Goal: Task Accomplishment & Management: Manage account settings

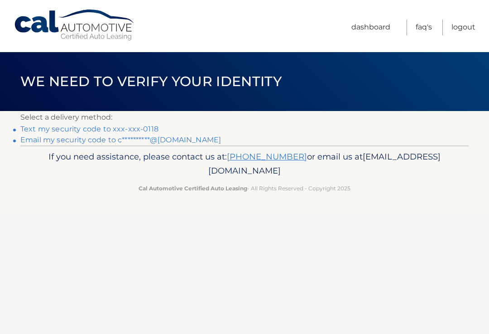
click at [153, 130] on link "Text my security code to xxx-xxx-0118" at bounding box center [89, 129] width 138 height 9
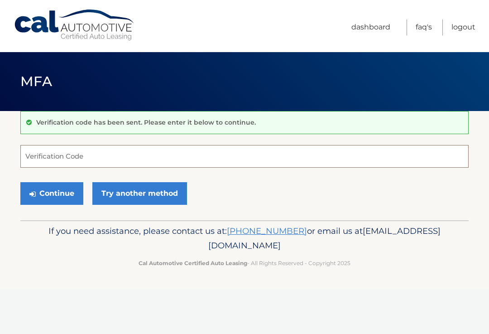
click at [98, 155] on input "Verification Code" at bounding box center [244, 156] width 449 height 23
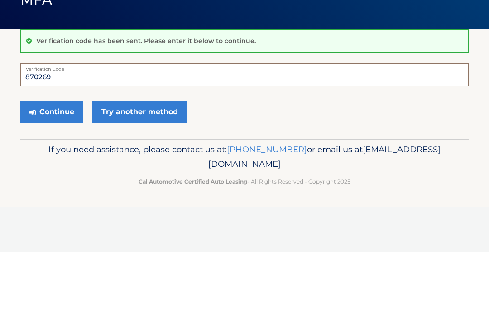
type input "870269"
click at [61, 182] on button "Continue" at bounding box center [51, 193] width 63 height 23
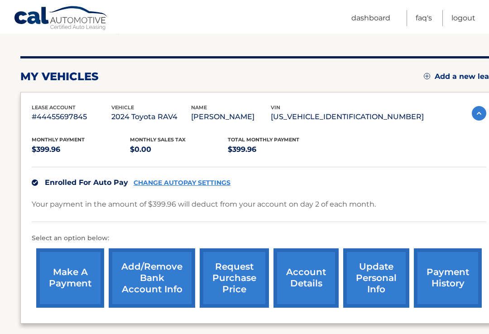
scroll to position [97, 0]
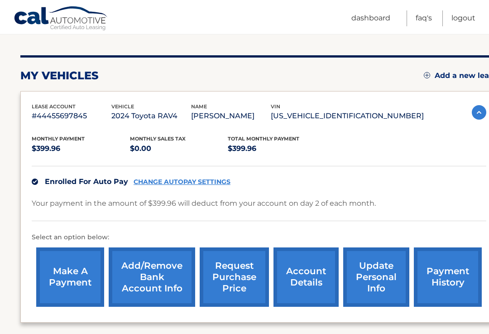
click at [159, 281] on link "Add/Remove bank account info" at bounding box center [152, 276] width 87 height 59
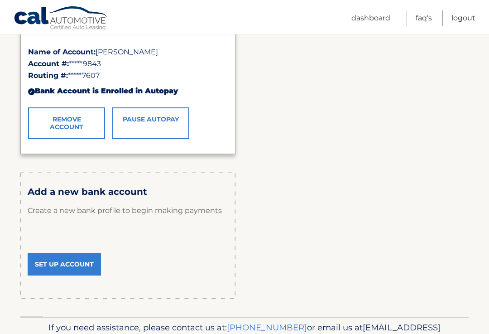
scroll to position [189, 0]
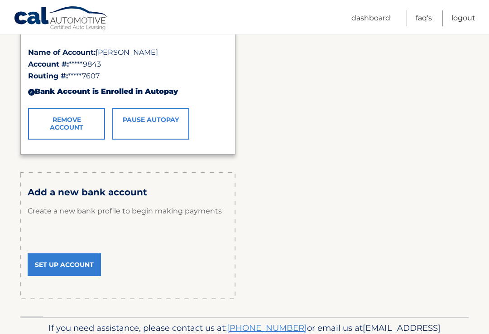
click at [73, 123] on link "Remove Account" at bounding box center [66, 124] width 77 height 32
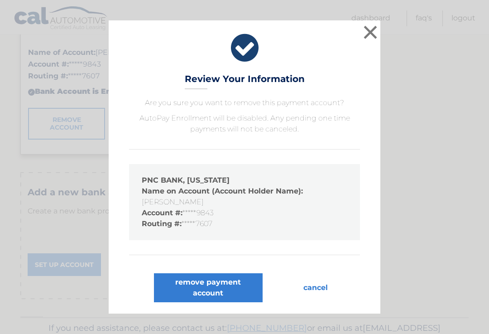
click at [376, 41] on button "×" at bounding box center [371, 32] width 18 height 18
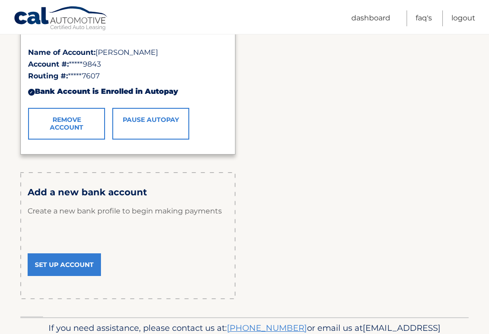
click at [69, 264] on link "Set Up Account" at bounding box center [64, 264] width 73 height 23
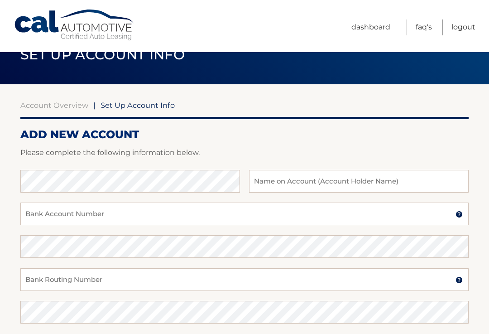
scroll to position [25, 0]
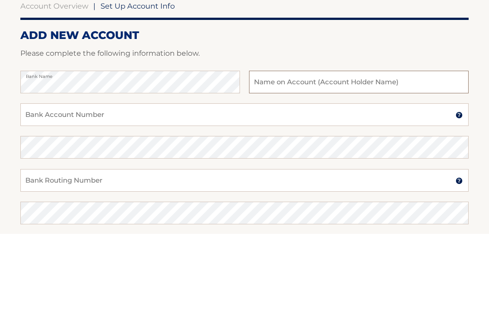
click at [408, 171] on input "text" at bounding box center [359, 182] width 220 height 23
type input "John Reppy"
click at [126, 204] on input "Bank Account Number" at bounding box center [244, 215] width 449 height 23
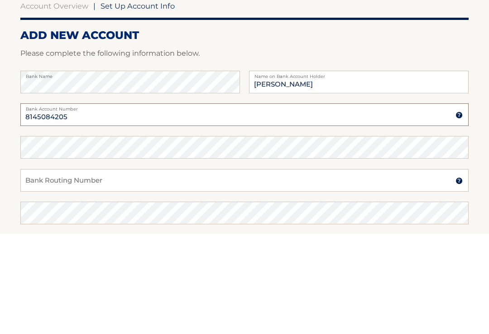
type input "8145084205"
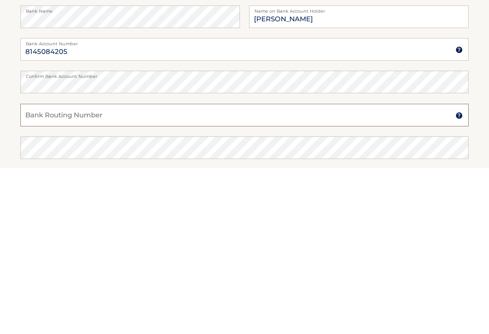
click at [112, 270] on input "Bank Routing Number" at bounding box center [244, 281] width 449 height 23
type input "031207607"
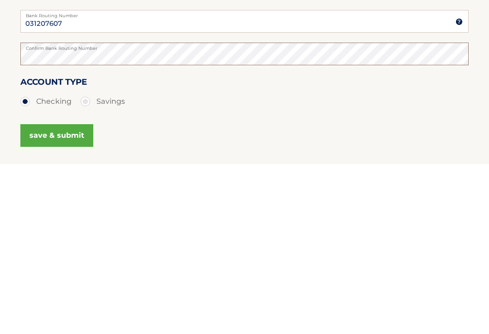
scroll to position [118, 0]
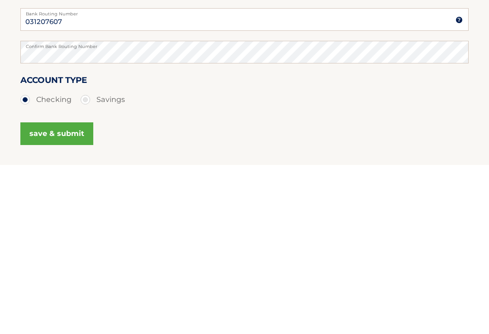
click at [58, 291] on button "save & submit" at bounding box center [56, 302] width 73 height 23
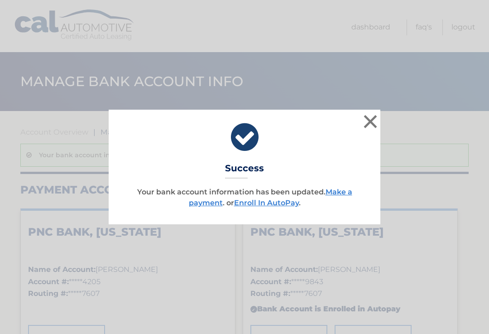
click at [368, 126] on button "×" at bounding box center [371, 121] width 18 height 18
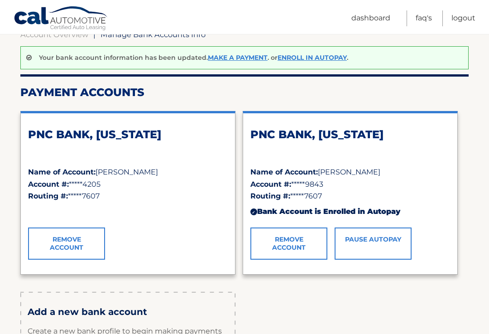
scroll to position [98, 0]
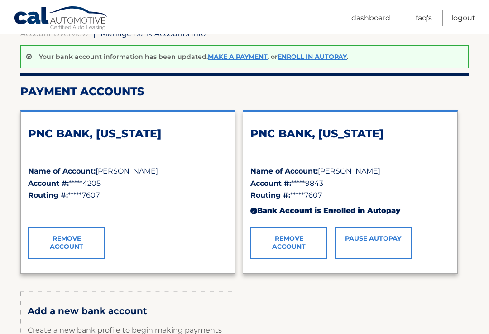
click at [295, 242] on link "Remove Account" at bounding box center [289, 243] width 77 height 32
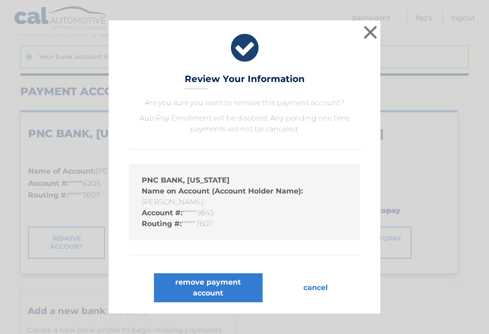
click at [232, 296] on button "remove payment account" at bounding box center [208, 287] width 109 height 29
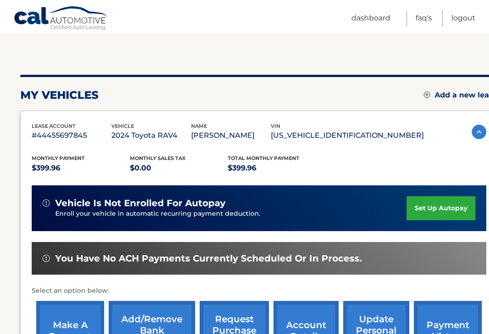
scroll to position [73, 0]
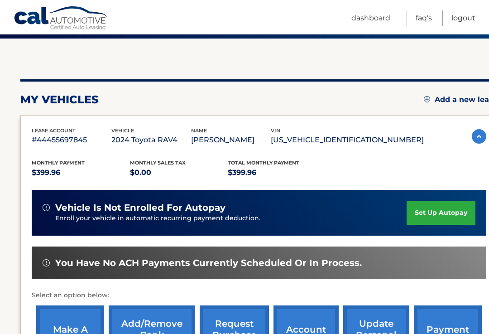
click at [456, 216] on link "set up autopay" at bounding box center [441, 213] width 69 height 24
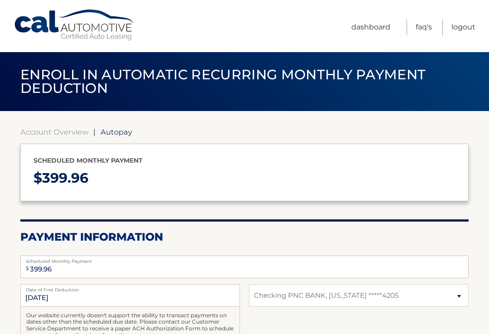
select select "MmQ1NWVlNmItNzhmZC00YzViLTgxMTAtOGQwNDJmY2JmNzY4"
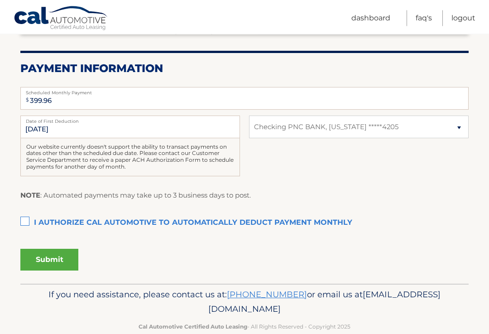
scroll to position [169, 0]
click at [29, 223] on label "I authorize cal automotive to automatically deduct payment monthly This checkbo…" at bounding box center [244, 223] width 449 height 18
click at [0, 0] on input "I authorize cal automotive to automatically deduct payment monthly This checkbo…" at bounding box center [0, 0] width 0 height 0
click at [50, 255] on button "Submit" at bounding box center [49, 260] width 58 height 22
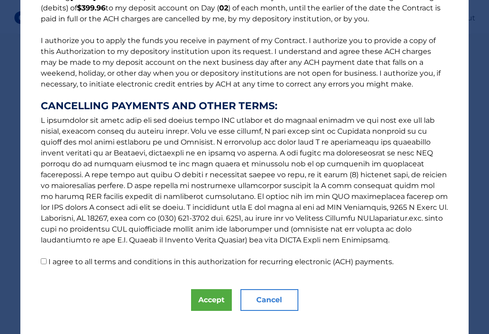
scroll to position [90, 0]
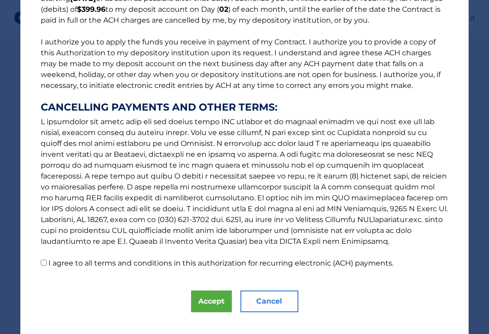
click at [212, 305] on button "Accept" at bounding box center [211, 302] width 41 height 22
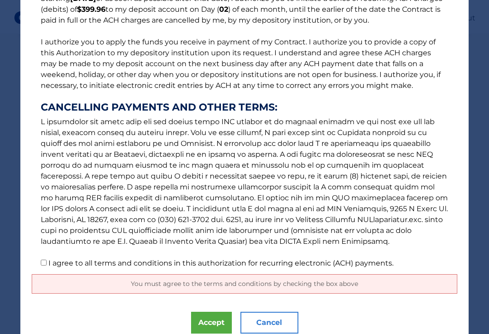
scroll to position [169, 0]
click at [43, 265] on input "I agree to all terms and conditions in this authorization for recurring electro…" at bounding box center [44, 263] width 6 height 6
checkbox input "true"
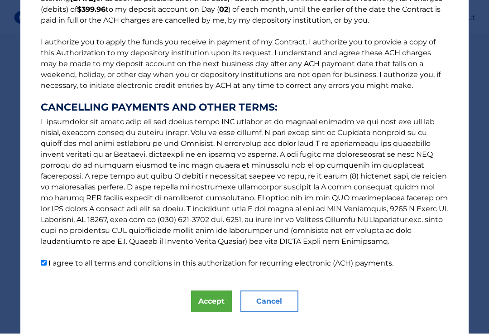
click at [210, 305] on button "Accept" at bounding box center [211, 302] width 41 height 22
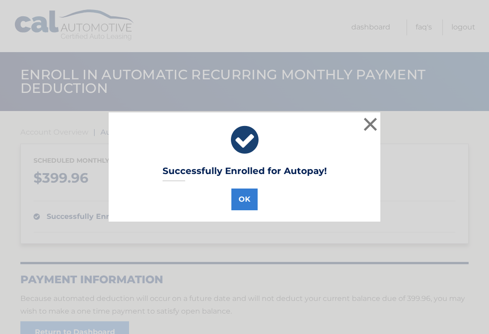
click at [373, 125] on button "×" at bounding box center [371, 124] width 18 height 18
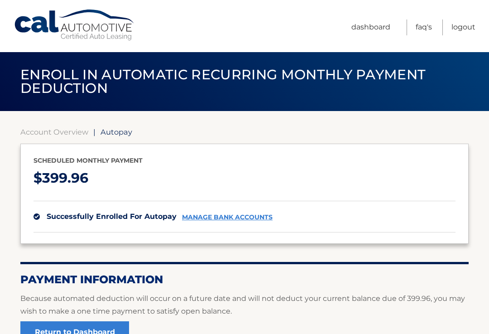
click at [465, 30] on link "Logout" at bounding box center [464, 27] width 24 height 16
